Goal: Information Seeking & Learning: Find specific fact

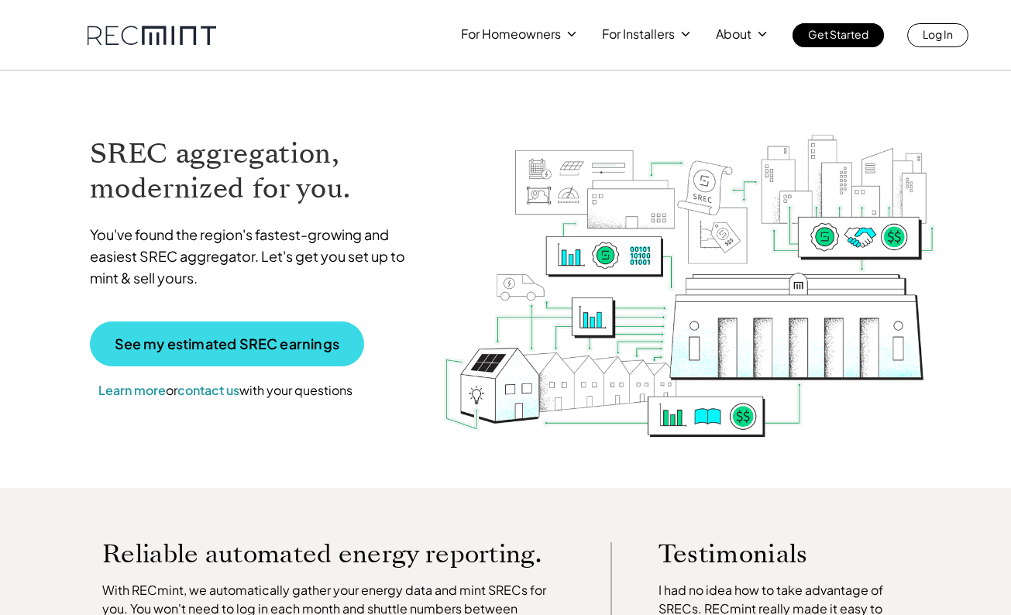
click at [211, 338] on p "See my estimated SREC earnings" at bounding box center [227, 344] width 225 height 14
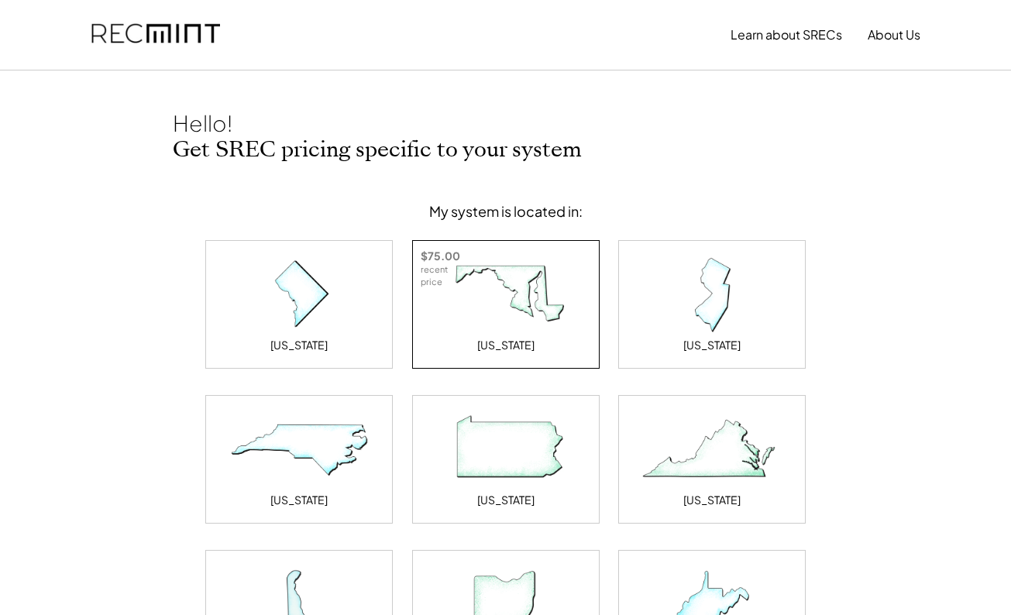
click at [504, 301] on img at bounding box center [505, 294] width 155 height 77
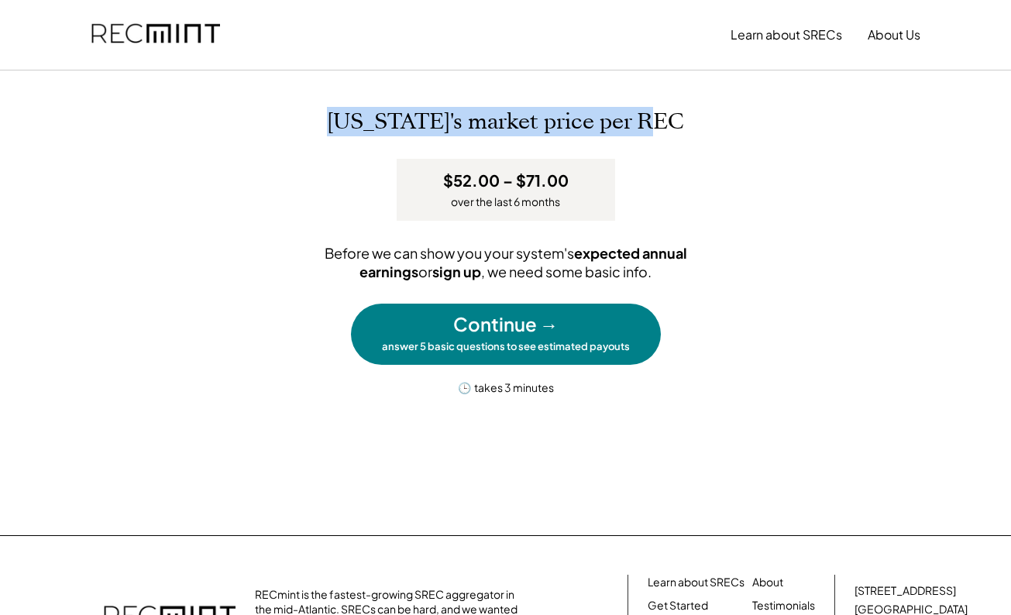
drag, startPoint x: 344, startPoint y: 118, endPoint x: 703, endPoint y: 114, distance: 359.5
click at [703, 114] on h2 "Maryland's market price per REC" at bounding box center [506, 122] width 666 height 26
copy h2 "Maryland's market price per REC"
click at [703, 114] on h2 "Maryland's market price per REC" at bounding box center [506, 122] width 666 height 26
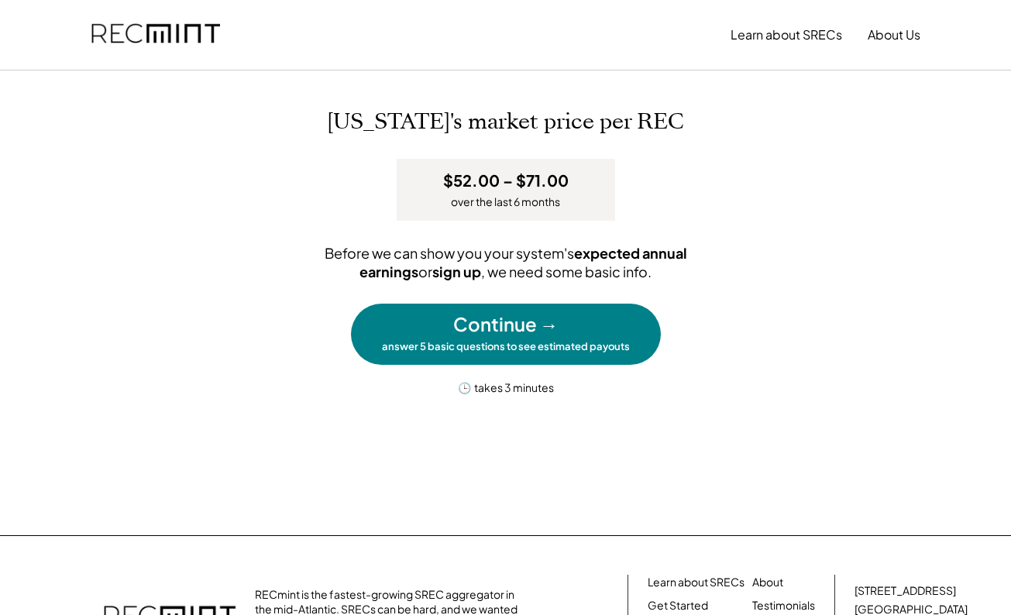
click at [237, 329] on div "Maryland's market price per REC $52.00 – $71.00 over the last 6 months Before w…" at bounding box center [506, 252] width 666 height 286
drag, startPoint x: 445, startPoint y: 177, endPoint x: 572, endPoint y: 205, distance: 130.2
click at [572, 205] on div "$52.00 – $71.00 over the last 6 months" at bounding box center [506, 190] width 218 height 63
copy div "$52.00 – $71.00 over the last 6 months"
